Goal: Information Seeking & Learning: Learn about a topic

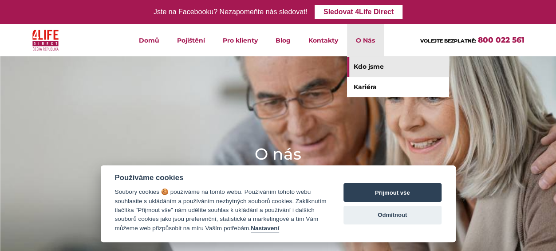
click at [367, 43] on li "O Nás Kdo jsme Kariéra" at bounding box center [365, 40] width 37 height 32
click at [370, 68] on link "Kdo jsme" at bounding box center [398, 67] width 102 height 20
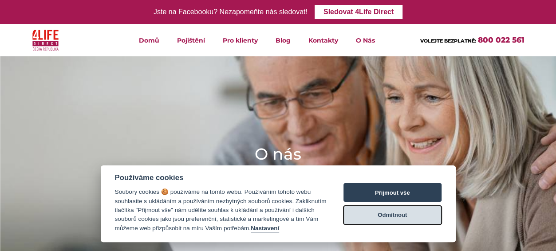
click at [390, 215] on button "Odmítnout" at bounding box center [392, 215] width 98 height 19
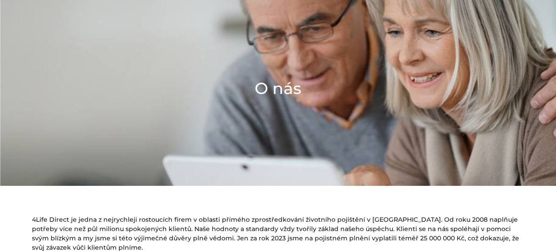
scroll to position [11, 0]
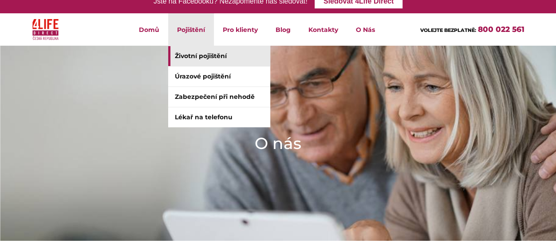
click at [201, 57] on link "Životní pojištění" at bounding box center [219, 56] width 102 height 20
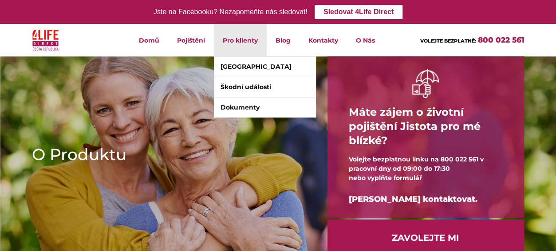
click at [241, 46] on li "Pro klienty [GEOGRAPHIC_DATA] [GEOGRAPHIC_DATA] události Dokumenty" at bounding box center [240, 40] width 53 height 32
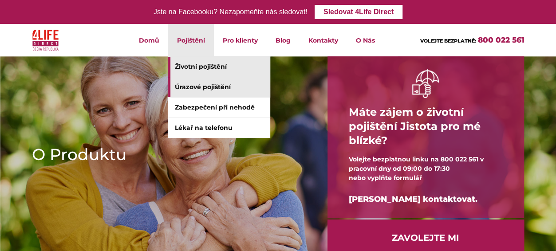
click at [204, 87] on link "Úrazové pojištění" at bounding box center [219, 87] width 102 height 20
